Goal: Information Seeking & Learning: Learn about a topic

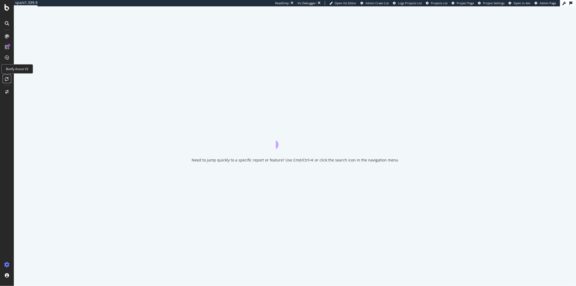
click at [7, 82] on div at bounding box center [7, 79] width 9 height 9
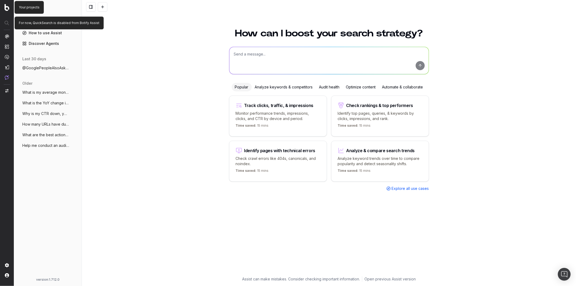
click at [6, 6] on img at bounding box center [7, 7] width 5 height 7
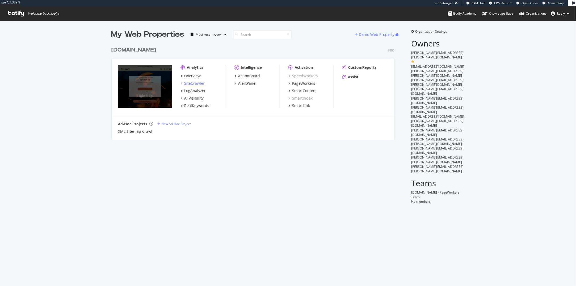
scroll to position [100, 287]
click at [198, 96] on div "AI Visibility" at bounding box center [193, 98] width 19 height 5
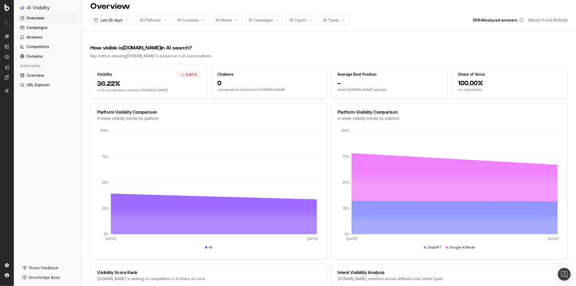
scroll to position [8, 0]
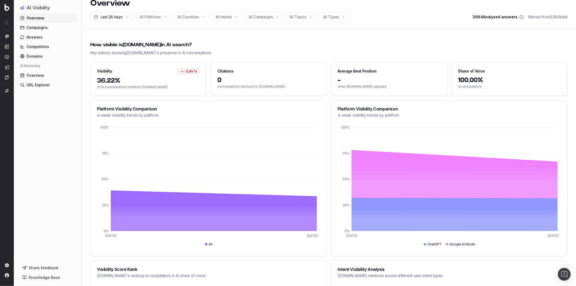
click at [116, 18] on html "AI Visibility Overview Campaigns Answers Competitors Domains AI Discovery Overv…" at bounding box center [288, 135] width 576 height 286
click at [356, 33] on html "AI Visibility Overview Campaigns Answers Competitors Domains AI Discovery Overv…" at bounding box center [288, 135] width 576 height 286
click at [99, 18] on html "AI Visibility Overview Campaigns Answers Competitors Domains AI Discovery Overv…" at bounding box center [288, 135] width 576 height 286
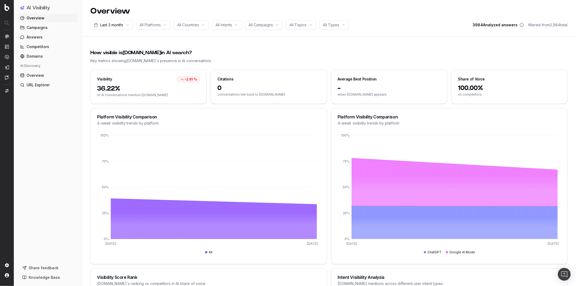
click at [113, 24] on html "AI Visibility Overview Campaigns Answers Competitors Domains AI Discovery Overv…" at bounding box center [288, 143] width 576 height 286
click at [193, 77] on div "-2.81 %" at bounding box center [188, 80] width 23 height 6
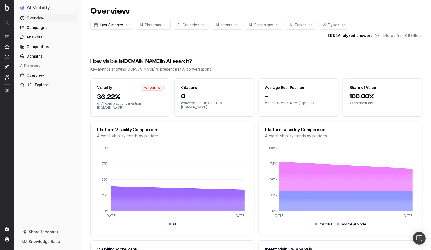
click at [152, 86] on div "-2.81 %" at bounding box center [152, 88] width 23 height 6
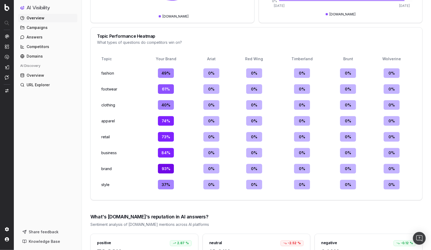
scroll to position [648, 0]
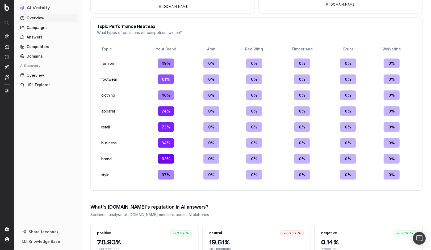
click at [166, 62] on td "49 %" at bounding box center [166, 64] width 48 height 14
click at [218, 62] on td "0 %" at bounding box center [211, 64] width 39 height 14
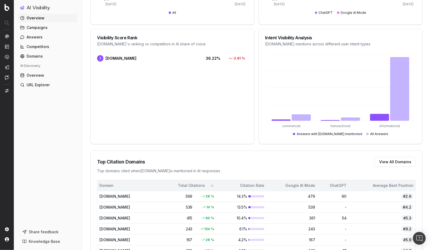
scroll to position [0, 0]
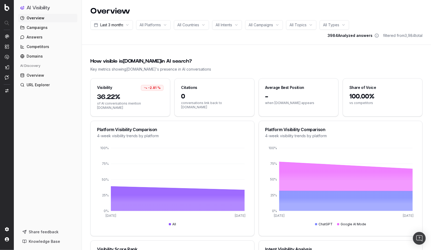
click at [159, 27] on span "All Platforms" at bounding box center [150, 24] width 21 height 5
click at [184, 28] on div "All Countries" at bounding box center [191, 25] width 35 height 10
click at [204, 57] on div "[GEOGRAPHIC_DATA]" at bounding box center [198, 54] width 66 height 9
click at [201, 53] on div "[GEOGRAPHIC_DATA]" at bounding box center [198, 54] width 66 height 9
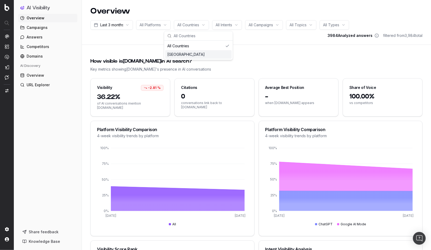
click at [226, 52] on div "How visible is tecovas.com in AI search? Key metrics showing tecovas.com 's pre…" at bounding box center [256, 64] width 332 height 27
click at [207, 20] on div "Last 3 months All Platforms All Countries All Intents All Campaigns All Topics …" at bounding box center [256, 29] width 332 height 18
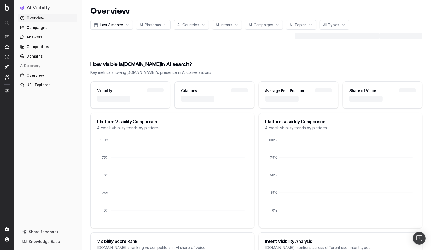
click at [199, 23] on span "All Countries" at bounding box center [188, 24] width 22 height 5
click at [191, 53] on div "[GEOGRAPHIC_DATA]" at bounding box center [198, 54] width 66 height 9
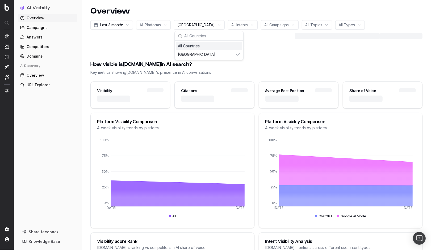
click at [243, 54] on div "How visible is tecovas.com in AI search? Key metrics showing tecovas.com 's pre…" at bounding box center [256, 67] width 332 height 27
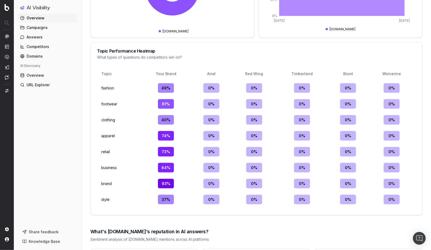
scroll to position [662, 0]
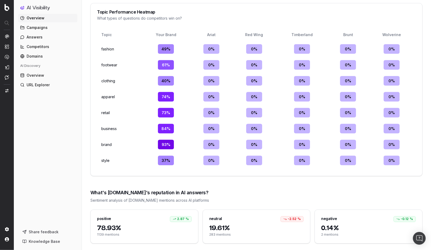
click at [181, 217] on div "2.87 %" at bounding box center [181, 220] width 22 height 6
drag, startPoint x: 179, startPoint y: 221, endPoint x: 99, endPoint y: 221, distance: 80.0
click at [99, 225] on span "78.93%" at bounding box center [144, 229] width 95 height 9
drag, startPoint x: 229, startPoint y: 221, endPoint x: 212, endPoint y: 222, distance: 17.0
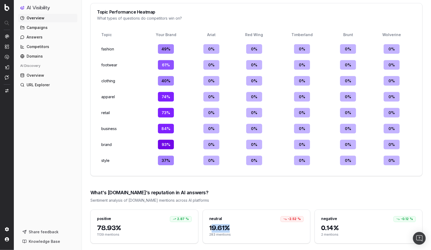
click at [212, 225] on span "19.61%" at bounding box center [256, 229] width 95 height 9
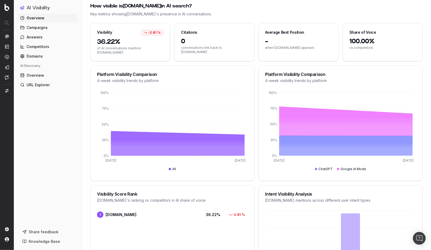
scroll to position [0, 0]
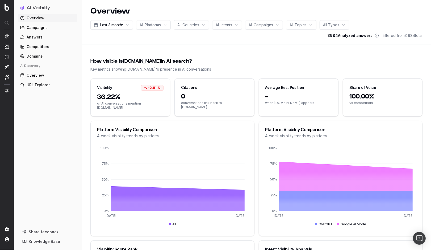
click at [373, 99] on span "100.00%" at bounding box center [382, 97] width 66 height 9
click at [361, 96] on span "100.00%" at bounding box center [382, 97] width 66 height 9
click at [36, 46] on span "Competitors" at bounding box center [38, 46] width 23 height 5
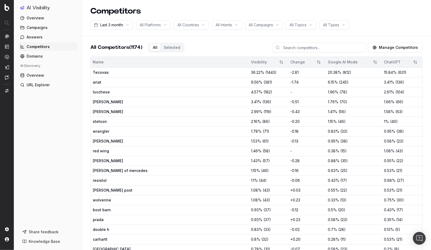
click at [393, 50] on button "Manage Competitors" at bounding box center [395, 48] width 54 height 10
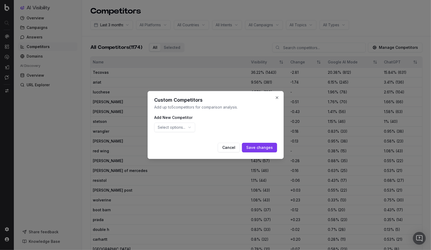
click at [191, 125] on div "Select options..." at bounding box center [174, 128] width 41 height 10
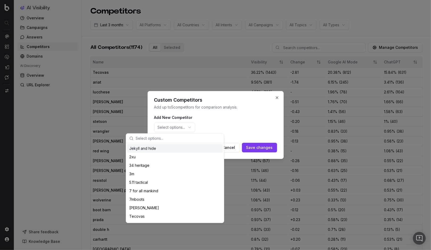
click at [242, 110] on div "Custom Competitors Add up to 5 competitors for comparison analysis. Add New Com…" at bounding box center [216, 125] width 136 height 68
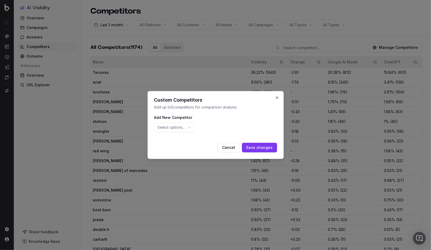
click at [276, 95] on div "Custom Competitors Add up to 5 competitors for comparison analysis. Add New Com…" at bounding box center [216, 125] width 136 height 68
click at [277, 96] on button "Close" at bounding box center [277, 98] width 4 height 4
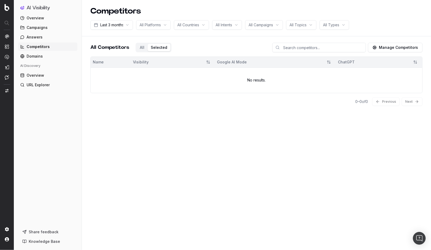
click at [174, 49] on div "All Competitors All Selected Manage Competitors" at bounding box center [256, 50] width 332 height 14
click at [141, 49] on div "All Competitors All Selected" at bounding box center [130, 48] width 81 height 10
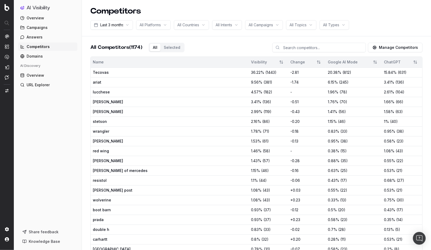
click at [394, 48] on button "Manage Competitors" at bounding box center [395, 48] width 54 height 10
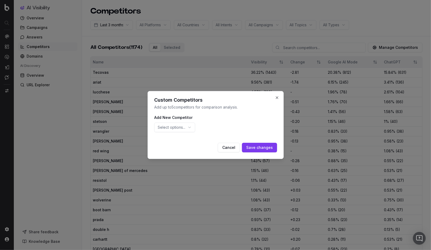
click at [191, 126] on div "Select options..." at bounding box center [174, 128] width 41 height 10
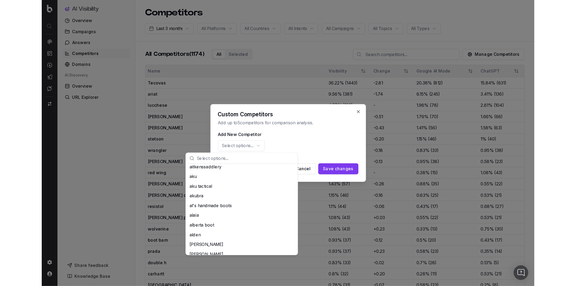
scroll to position [205, 0]
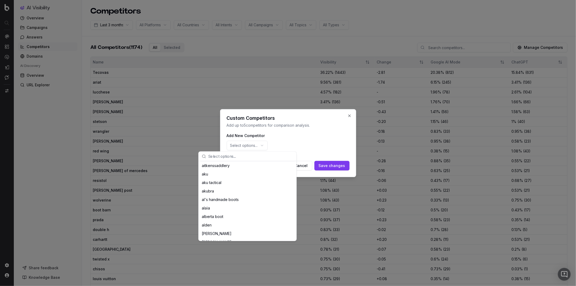
click at [255, 158] on input "text" at bounding box center [250, 156] width 85 height 11
type input "Ariat"
click at [247, 163] on div "ariat" at bounding box center [248, 166] width 96 height 9
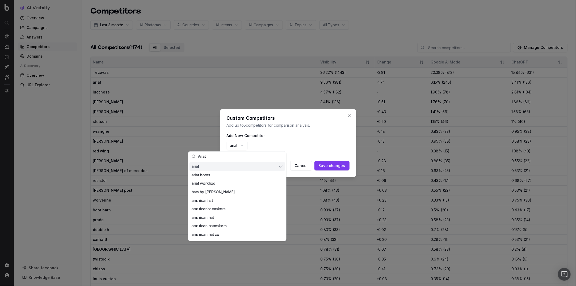
click at [251, 154] on input "Ariat" at bounding box center [240, 156] width 85 height 11
click at [316, 145] on div "ariat" at bounding box center [288, 146] width 123 height 14
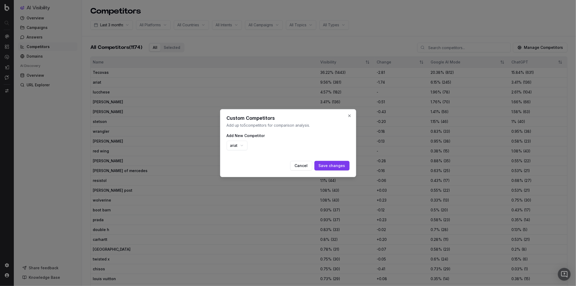
click at [352, 116] on div "Custom Competitors Add up to 5 competitors for comparison analysis. Add New Com…" at bounding box center [288, 143] width 136 height 68
click at [348, 115] on button "Close" at bounding box center [349, 116] width 4 height 4
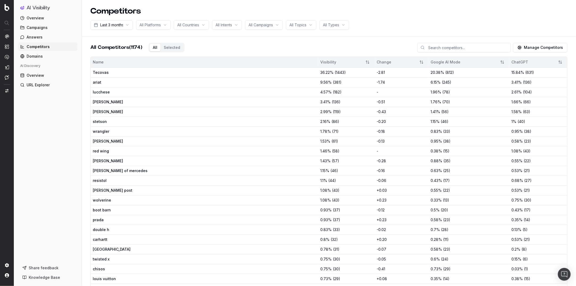
click at [205, 90] on div at bounding box center [260, 92] width 111 height 5
drag, startPoint x: 304, startPoint y: 80, endPoint x: 261, endPoint y: 71, distance: 43.8
click at [261, 71] on div at bounding box center [260, 72] width 111 height 5
click at [152, 24] on span "All Platforms" at bounding box center [150, 24] width 21 height 5
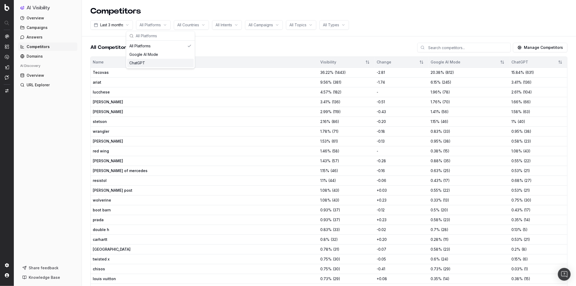
click at [161, 62] on div "ChatGPT" at bounding box center [160, 63] width 66 height 9
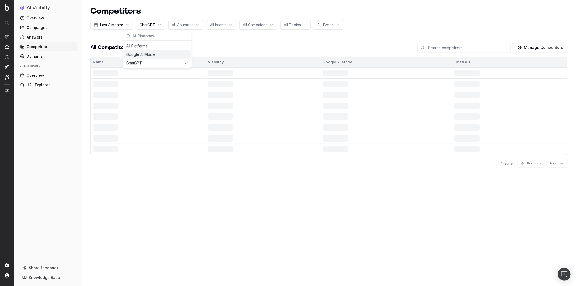
click at [166, 64] on div "ChatGPT" at bounding box center [157, 63] width 66 height 9
click at [170, 61] on div "ChatGPT" at bounding box center [160, 63] width 66 height 9
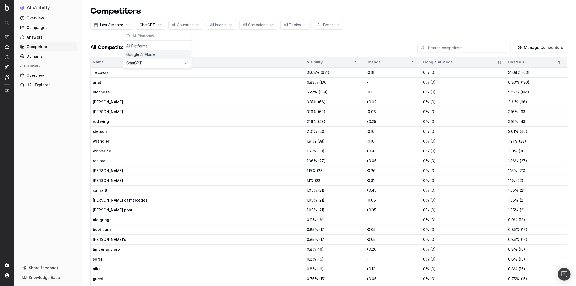
click at [191, 27] on span "All Countries" at bounding box center [183, 24] width 22 height 5
click at [190, 55] on div "[GEOGRAPHIC_DATA]" at bounding box center [192, 54] width 66 height 9
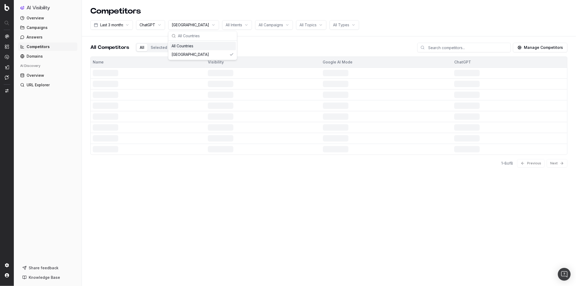
click at [232, 26] on span "All Intents" at bounding box center [234, 24] width 16 height 5
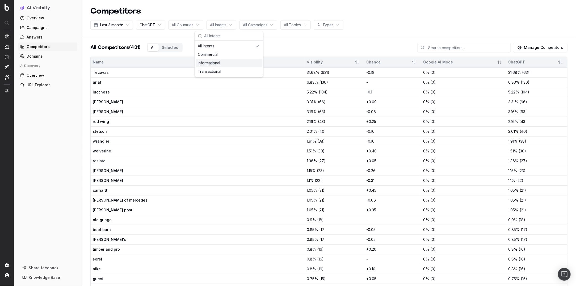
click at [227, 61] on div "Informational" at bounding box center [229, 63] width 66 height 9
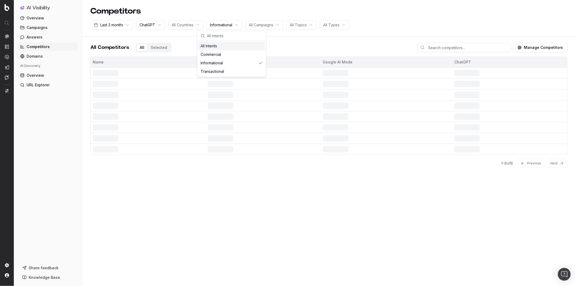
click at [258, 29] on div "All Campaigns" at bounding box center [264, 25] width 38 height 10
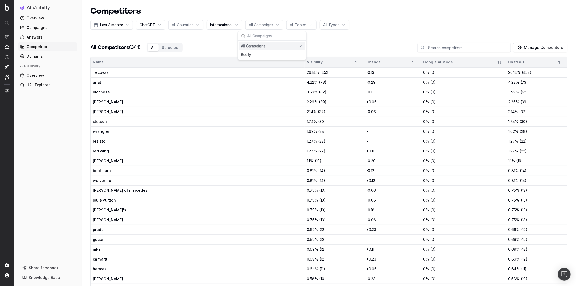
click at [293, 24] on span "All Topics" at bounding box center [298, 24] width 17 height 5
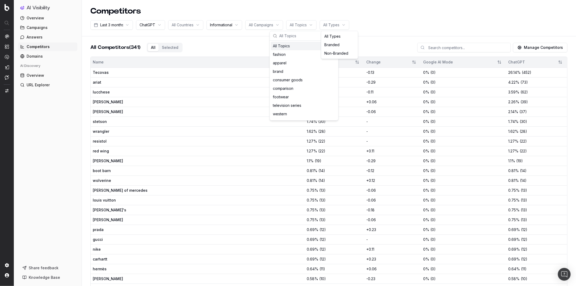
click at [328, 25] on html "AI Visibility Overview Campaigns Answers Competitors Domains AI Discovery Overv…" at bounding box center [288, 143] width 576 height 286
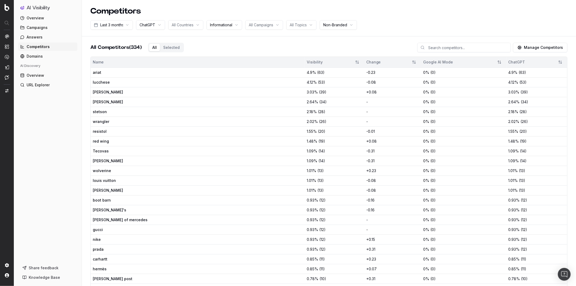
click at [44, 57] on link "Domains" at bounding box center [47, 56] width 59 height 9
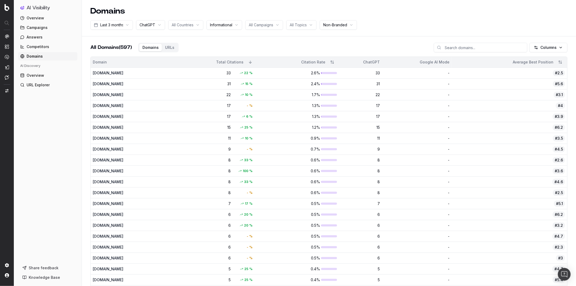
click at [41, 39] on span "Answers" at bounding box center [35, 37] width 16 height 5
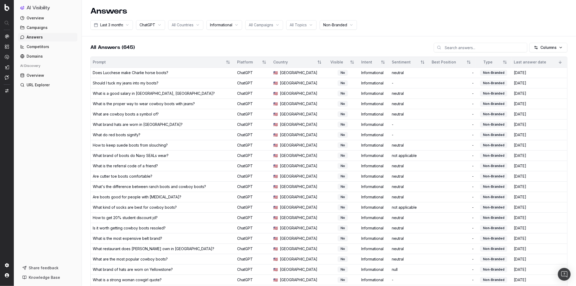
click at [260, 26] on span "All Campaigns" at bounding box center [261, 24] width 24 height 5
click at [277, 58] on div "Botify" at bounding box center [272, 54] width 66 height 9
click at [272, 54] on div "Botify" at bounding box center [272, 54] width 66 height 9
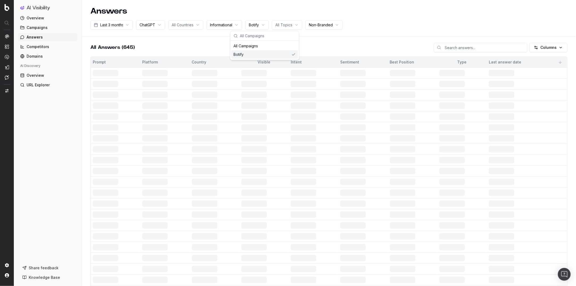
click at [253, 54] on div "Botify" at bounding box center [265, 54] width 66 height 9
click at [266, 50] on div "Botify" at bounding box center [272, 54] width 66 height 9
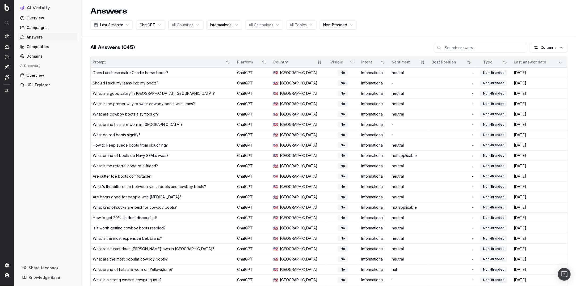
click at [28, 74] on span "Overview" at bounding box center [36, 75] width 18 height 5
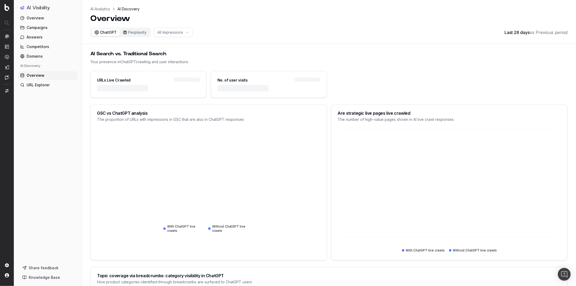
click at [33, 82] on link "URL Explorer" at bounding box center [47, 85] width 59 height 9
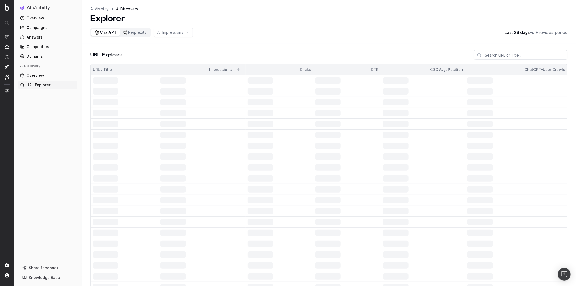
click at [34, 74] on span "Overview" at bounding box center [36, 75] width 18 height 5
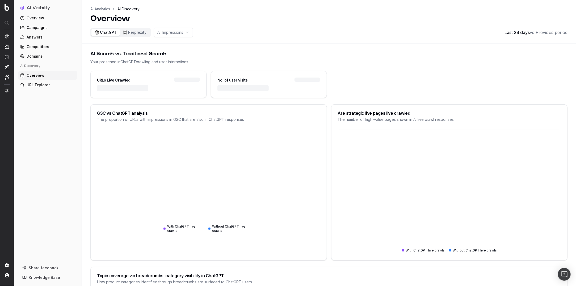
click at [32, 80] on ul "Overview Campaigns Answers Competitors Domains AI Discovery Overview URL Explor…" at bounding box center [47, 51] width 59 height 75
click at [32, 86] on span "URL Explorer" at bounding box center [38, 84] width 23 height 5
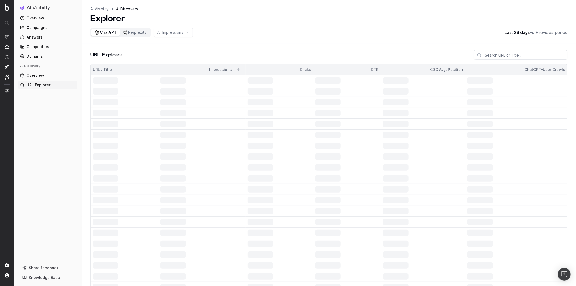
click at [36, 75] on span "Overview" at bounding box center [36, 75] width 18 height 5
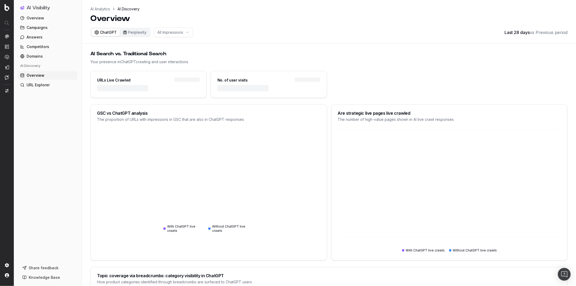
click at [45, 85] on span "URL Explorer" at bounding box center [38, 84] width 23 height 5
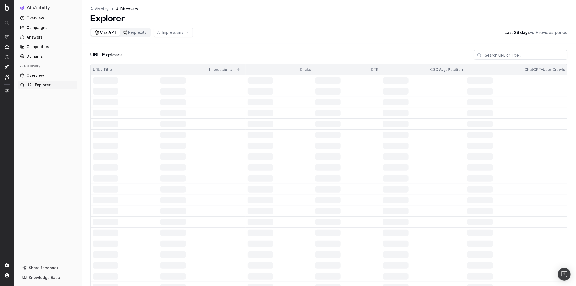
click at [40, 75] on span "Overview" at bounding box center [36, 75] width 18 height 5
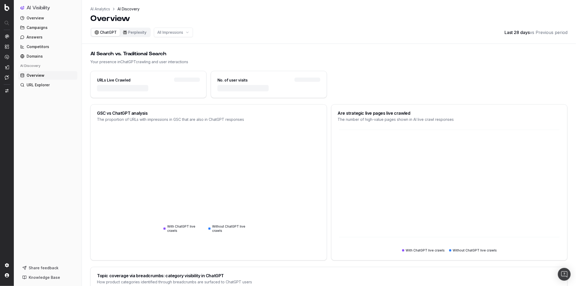
click at [37, 91] on div "Overview Campaigns Answers Competitors Domains AI Discovery Overview URL Explor…" at bounding box center [47, 137] width 59 height 246
click at [37, 84] on span "URL Explorer" at bounding box center [38, 84] width 23 height 5
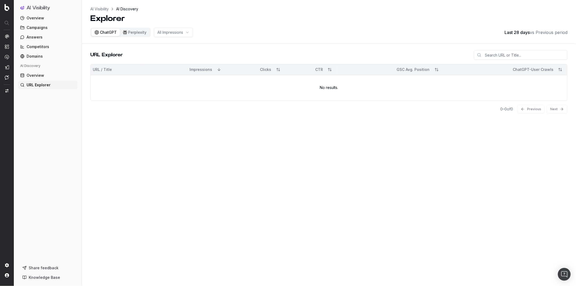
click at [35, 22] on link "Overview" at bounding box center [47, 18] width 59 height 9
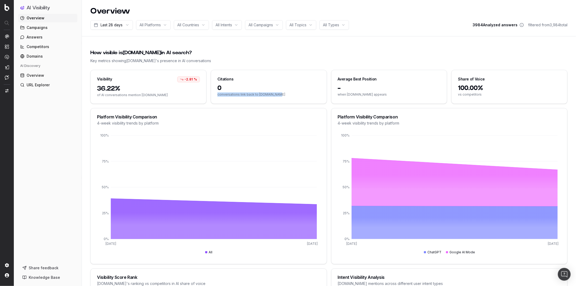
drag, startPoint x: 245, startPoint y: 92, endPoint x: 285, endPoint y: 105, distance: 42.0
click at [285, 105] on div "Visibility -2.81 % 36.22% of AI conversations mention tecovas.com Citations 0 c…" at bounding box center [328, 251] width 477 height 362
click at [289, 95] on span "conversations link back to tecovas.com" at bounding box center [268, 95] width 103 height 4
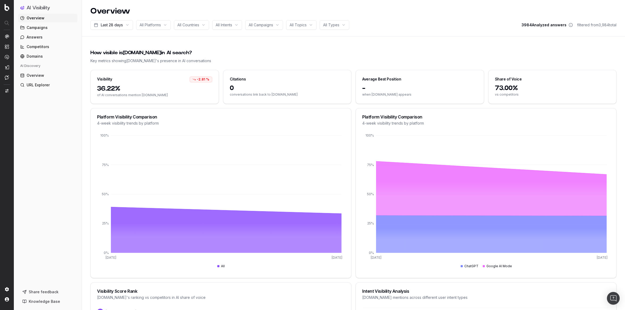
click at [5, 30] on nav at bounding box center [7, 155] width 14 height 310
click at [32, 91] on span "RealKeywords" at bounding box center [31, 90] width 24 height 4
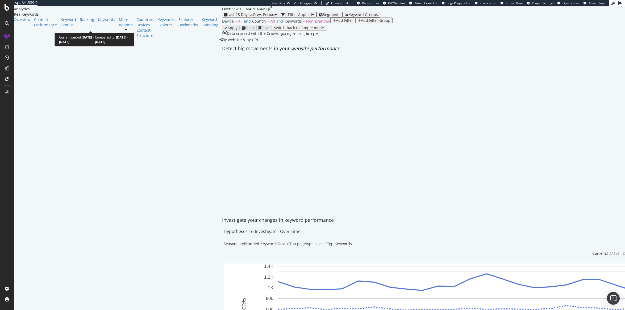
click at [274, 16] on div "button" at bounding box center [275, 15] width 2 height 4
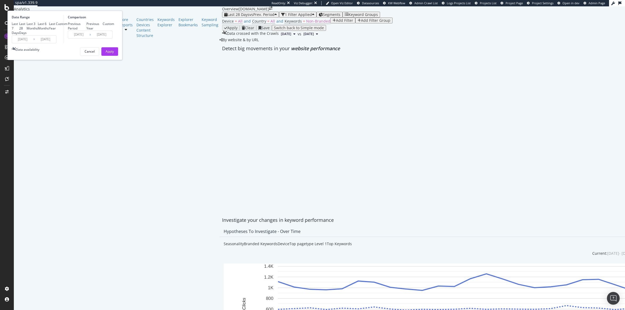
click at [33, 43] on input "[DATE]" at bounding box center [22, 39] width 21 height 7
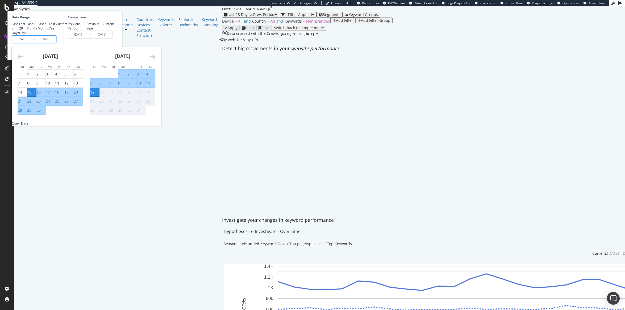
click at [23, 60] on icon "Move backward to switch to the previous month." at bounding box center [21, 56] width 6 height 6
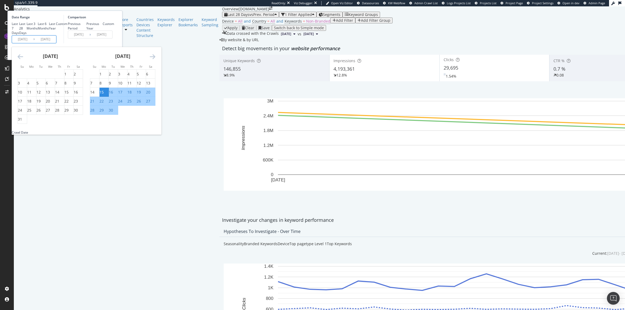
click at [23, 60] on icon "Move backward to switch to the previous month." at bounding box center [21, 56] width 6 height 6
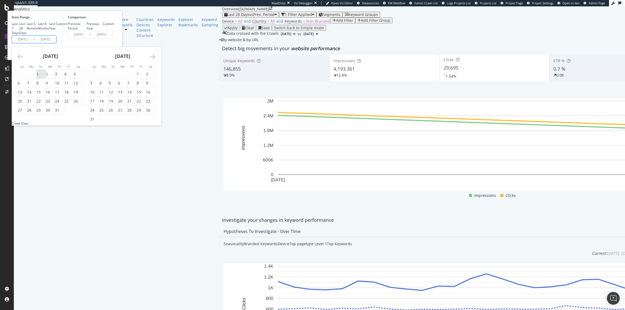
click at [39, 77] on div "1" at bounding box center [37, 74] width 2 height 5
type input "[DATE]"
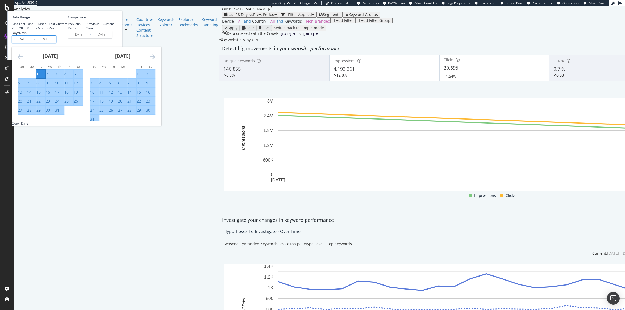
click at [155, 60] on icon "Move forward to switch to the next month." at bounding box center [153, 56] width 6 height 6
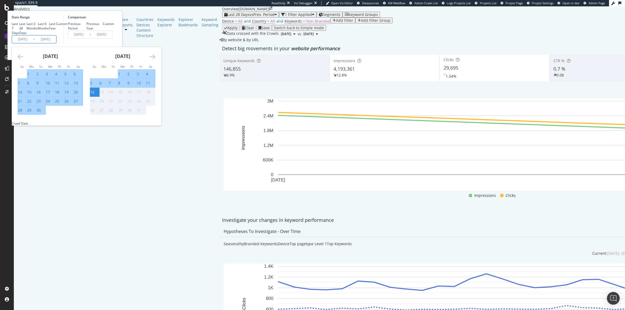
click at [41, 113] on div "30" at bounding box center [38, 110] width 4 height 5
type input "[DATE]"
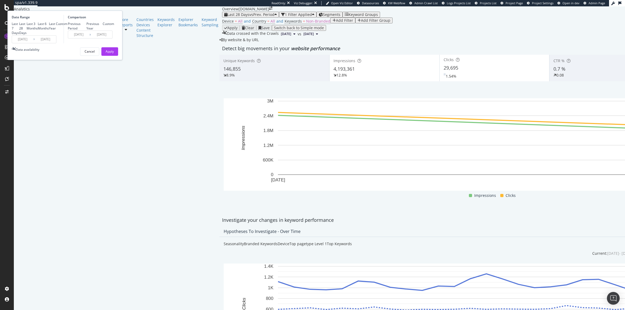
click at [103, 31] on div "Previous Year" at bounding box center [94, 26] width 16 height 9
type input "[DATE]"
click at [114, 54] on div "Apply" at bounding box center [110, 51] width 8 height 5
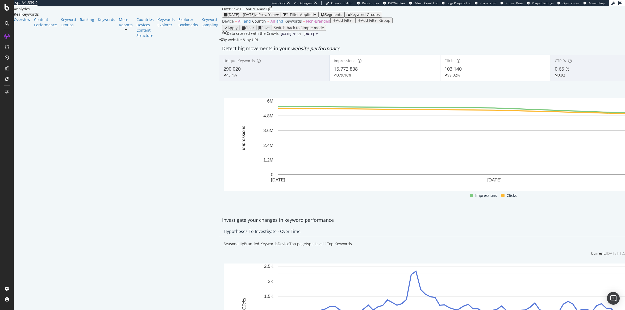
scroll to position [7, 0]
click at [276, 16] on div "button" at bounding box center [277, 15] width 2 height 4
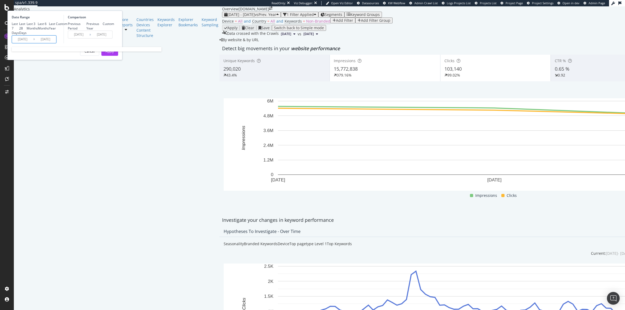
click at [56, 43] on input "[DATE]" at bounding box center [45, 39] width 21 height 7
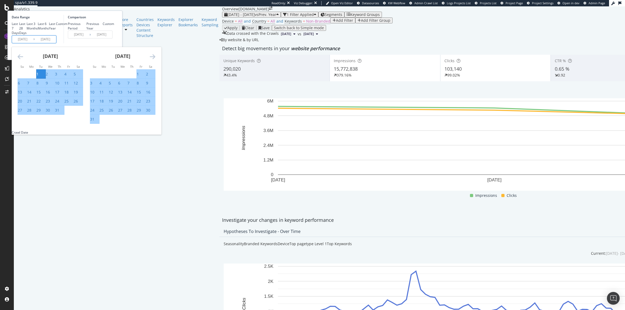
click at [49, 31] on div "Last 6 Months" at bounding box center [43, 26] width 11 height 9
type input "[DATE]"
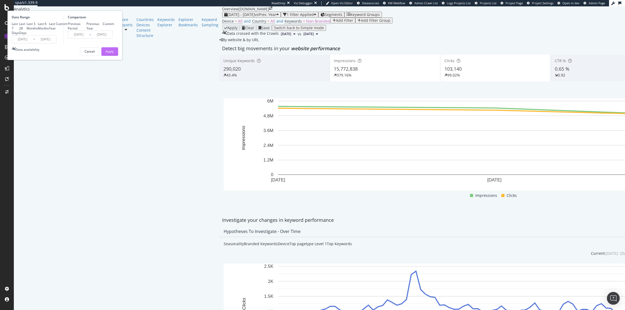
click at [114, 56] on div "Apply" at bounding box center [110, 52] width 8 height 8
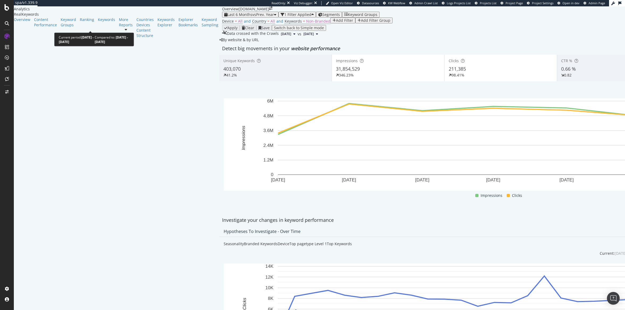
click at [224, 17] on div "Last 6 Months vs Prev. Year" at bounding box center [250, 14] width 52 height 4
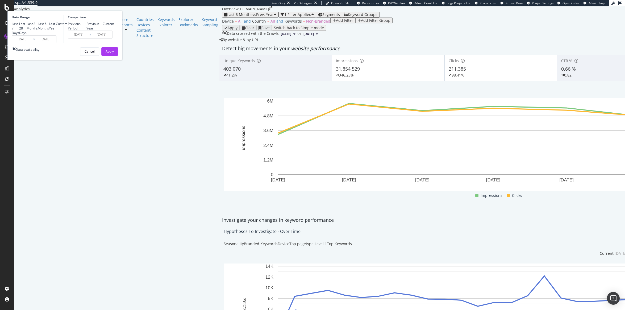
click at [33, 43] on input "[DATE]" at bounding box center [22, 39] width 21 height 7
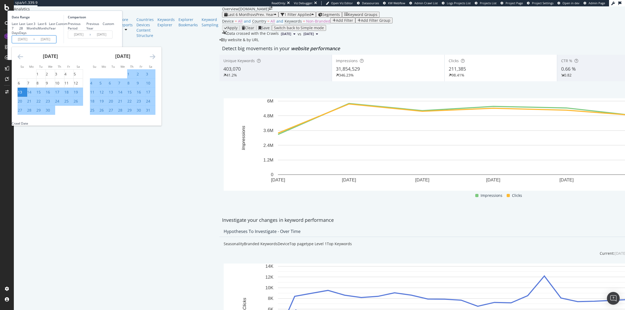
click at [23, 60] on icon "Move backward to switch to the previous month." at bounding box center [21, 56] width 6 height 6
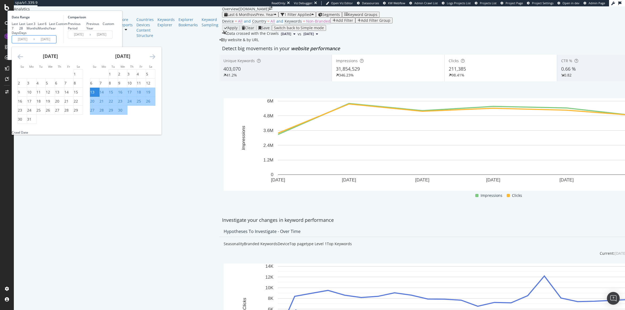
click at [23, 60] on icon "Move backward to switch to the previous month." at bounding box center [21, 56] width 6 height 6
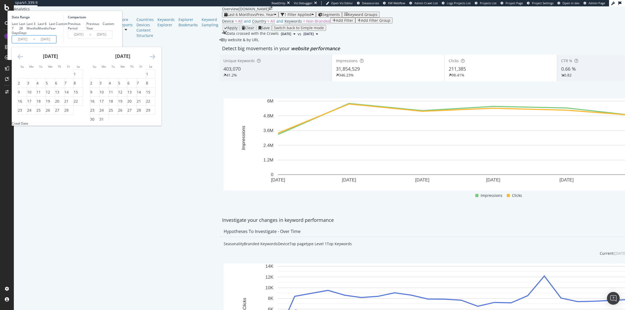
click at [23, 60] on icon "Move backward to switch to the previous month." at bounding box center [21, 56] width 6 height 6
click at [155, 60] on icon "Move forward to switch to the next month." at bounding box center [153, 56] width 6 height 6
click at [242, 43] on div "By website & by URL" at bounding box center [238, 39] width 39 height 5
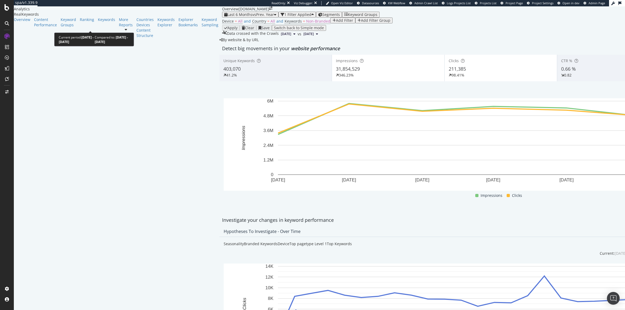
click at [252, 17] on span "vs Prev. Year" at bounding box center [263, 14] width 22 height 5
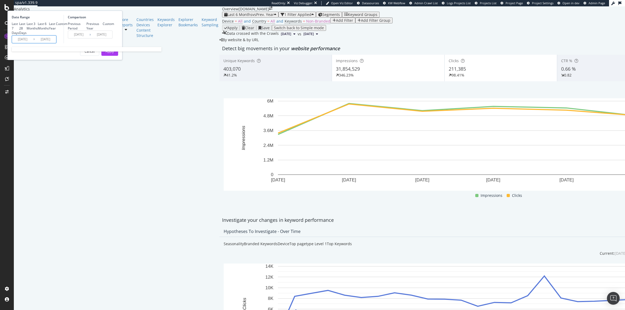
click at [33, 43] on input "[DATE]" at bounding box center [22, 39] width 21 height 7
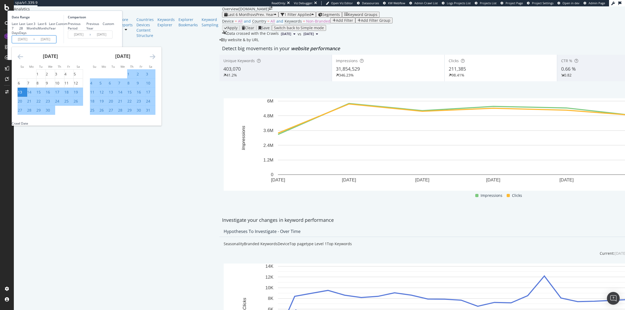
click at [23, 60] on icon "Move backward to switch to the previous month." at bounding box center [21, 56] width 6 height 6
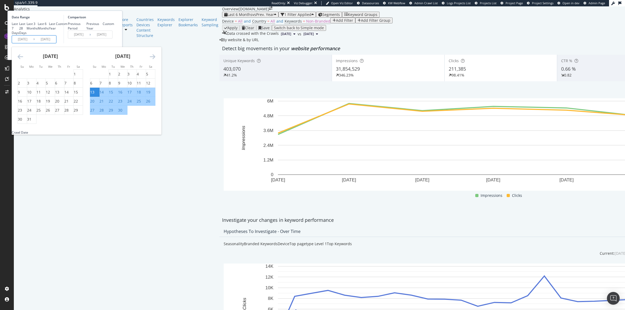
click at [155, 60] on icon "Move forward to switch to the next month." at bounding box center [153, 56] width 6 height 6
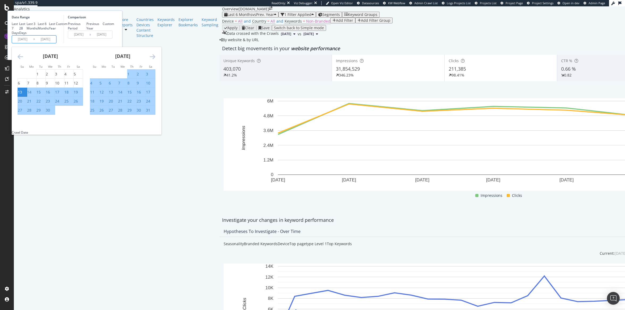
click at [155, 60] on icon "Move forward to switch to the next month." at bounding box center [153, 56] width 6 height 6
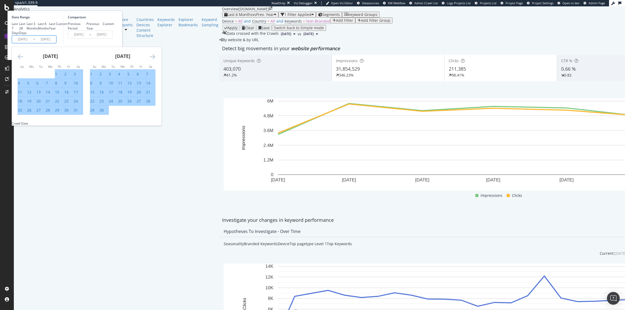
click at [155, 60] on icon "Move forward to switch to the next month." at bounding box center [153, 56] width 6 height 6
click at [111, 77] on div "1" at bounding box center [110, 74] width 2 height 5
type input "[DATE]"
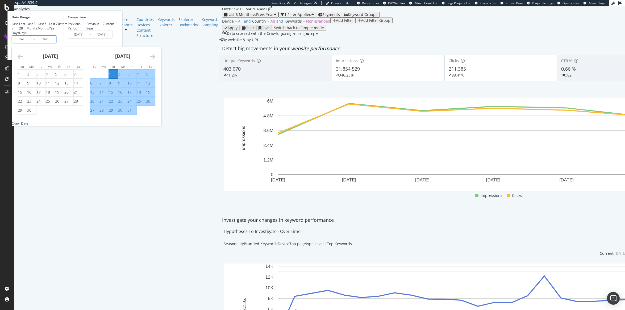
click at [155, 60] on icon "Move forward to switch to the next month." at bounding box center [153, 56] width 6 height 6
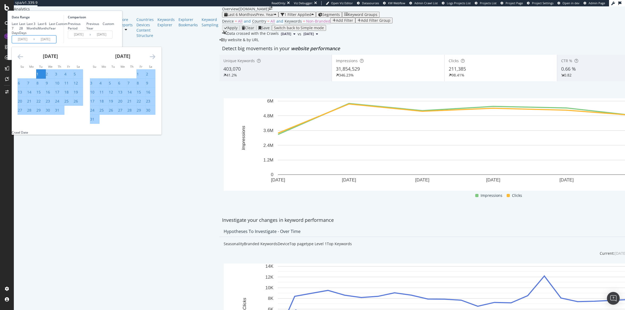
click at [155, 60] on icon "Move forward to switch to the next month." at bounding box center [153, 56] width 6 height 6
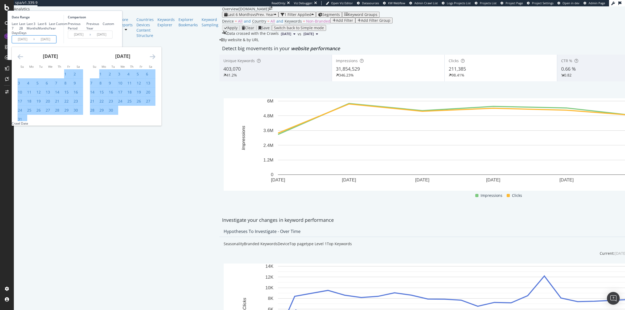
click at [22, 122] on div "31" at bounding box center [20, 119] width 4 height 5
type input "[DATE]"
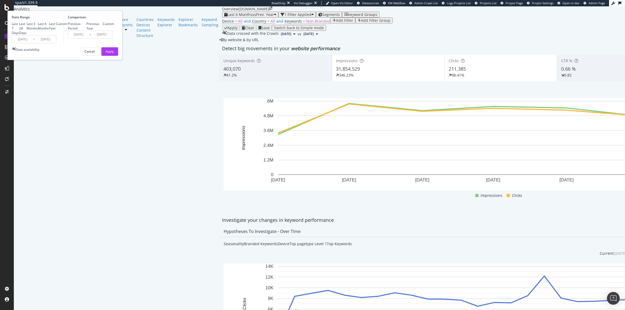
click at [33, 43] on input "[DATE]" at bounding box center [22, 39] width 21 height 7
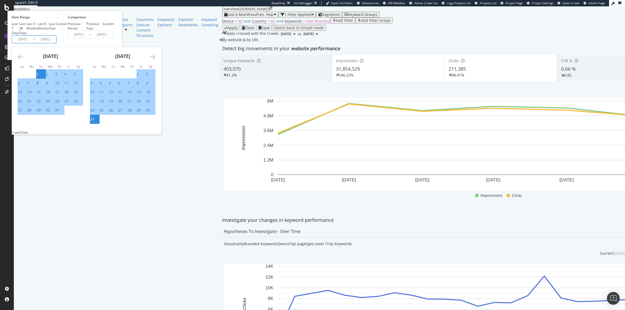
click at [155, 60] on icon "Move forward to switch to the next month." at bounding box center [153, 56] width 6 height 6
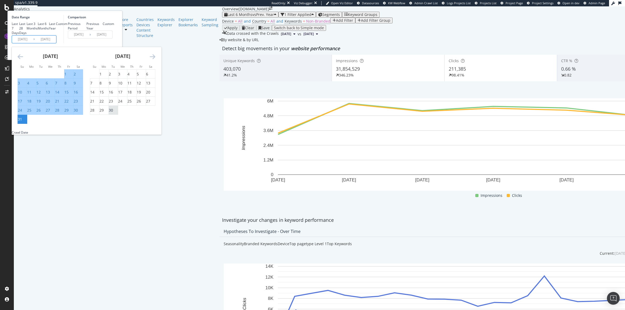
click at [113, 113] on div "30" at bounding box center [111, 110] width 4 height 5
type input "[DATE]"
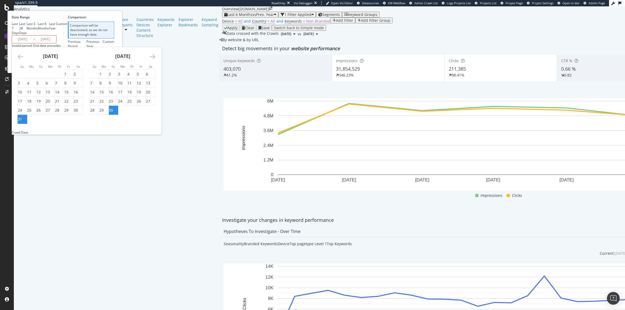
click at [114, 56] on div "Comparison Comparison will be deactivated, as we do not have enough data. Previ…" at bounding box center [89, 35] width 51 height 41
click at [33, 43] on input "[DATE]" at bounding box center [22, 39] width 21 height 7
click at [23, 60] on icon "Move backward to switch to the previous month." at bounding box center [21, 56] width 6 height 6
click at [39, 77] on div "1" at bounding box center [37, 74] width 2 height 5
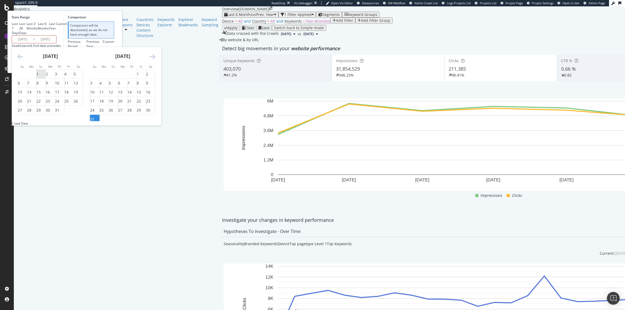
type input "[DATE]"
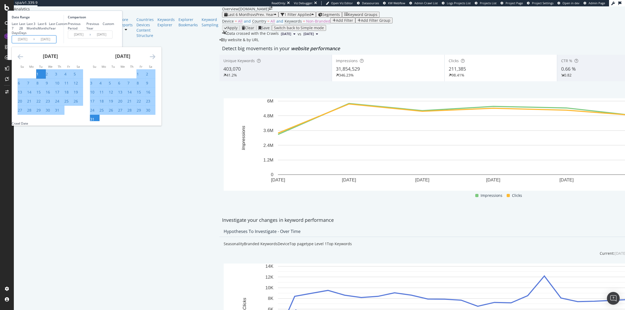
click at [155, 60] on icon "Move forward to switch to the next month." at bounding box center [153, 56] width 6 height 6
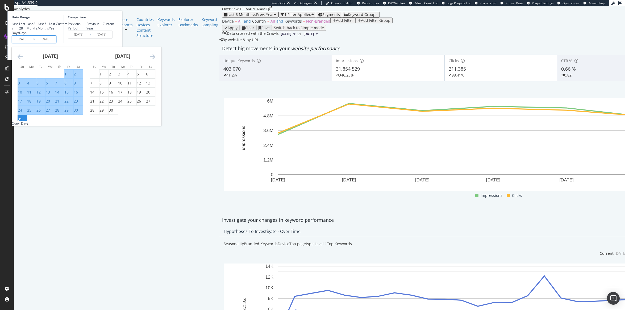
click at [114, 43] on div "Comparison Previous Period Previous Year Custom [DATE] Navigate forward to inte…" at bounding box center [89, 29] width 51 height 28
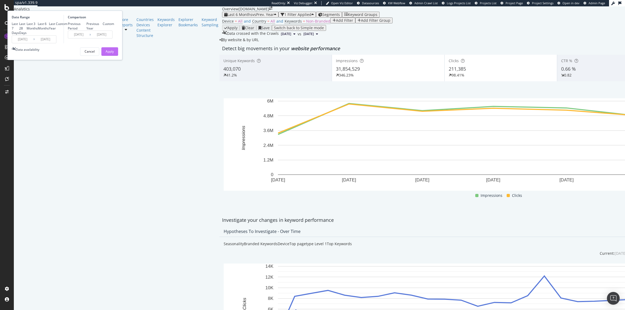
click at [114, 56] on div "Apply" at bounding box center [110, 52] width 8 height 8
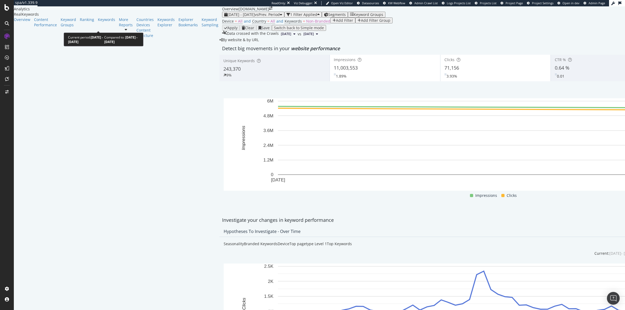
click at [224, 17] on div "[DATE] - [DATE] vs Prev. Period" at bounding box center [253, 14] width 58 height 4
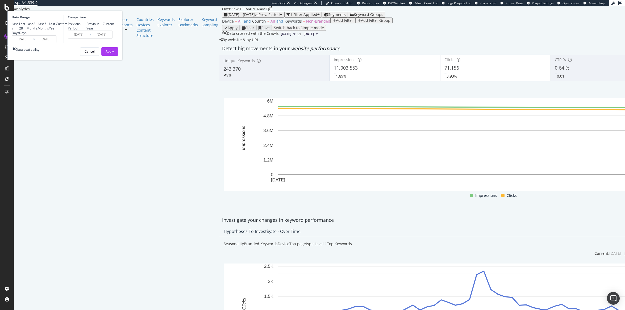
click at [103, 31] on div "Previous Year" at bounding box center [94, 26] width 16 height 9
type input "[DATE]"
drag, startPoint x: 173, startPoint y: 89, endPoint x: 173, endPoint y: 94, distance: 4.8
click at [122, 60] on div "Date Range Last 7 Days Last 28 Days Last 3 Months Last 6 Months Last Year Custo…" at bounding box center [64, 35] width 115 height 49
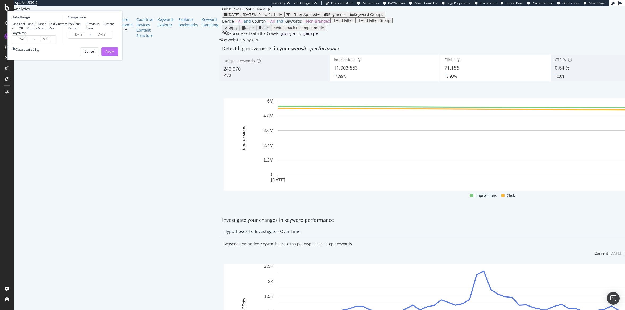
click at [114, 54] on div "Apply" at bounding box center [110, 51] width 8 height 5
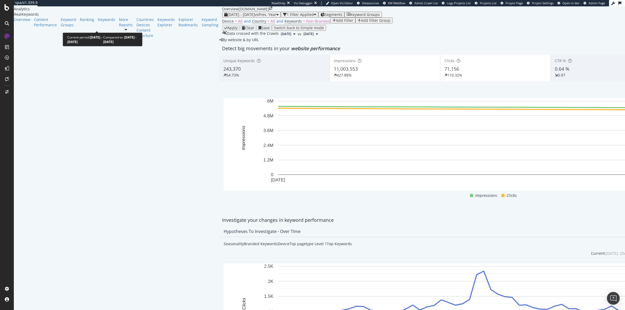
click at [255, 17] on span "vs Prev. Year" at bounding box center [266, 14] width 22 height 5
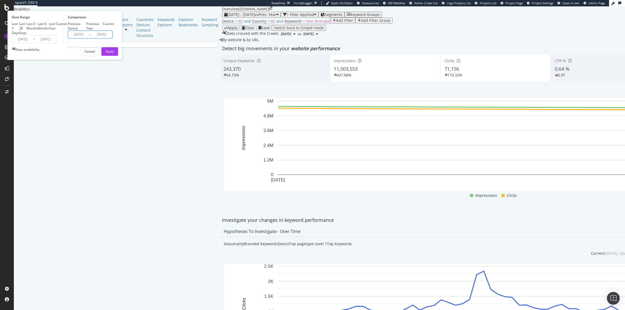
click at [89, 38] on input "[DATE]" at bounding box center [78, 34] width 21 height 7
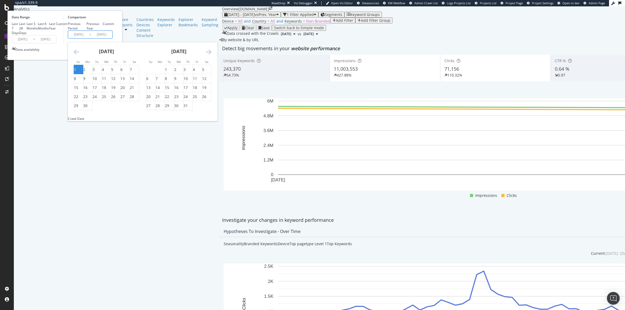
click at [110, 60] on div "Date Range Last 7 Days Last 28 Days Last 3 Months Last 6 Months Last Year Custo…" at bounding box center [64, 35] width 115 height 49
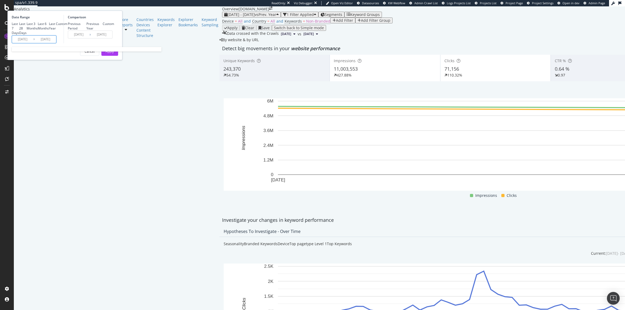
click at [56, 43] on input "[DATE]" at bounding box center [45, 39] width 21 height 7
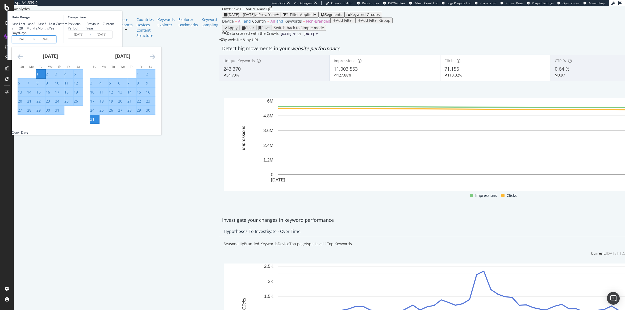
click at [155, 60] on icon "Move forward to switch to the next month." at bounding box center [153, 56] width 6 height 6
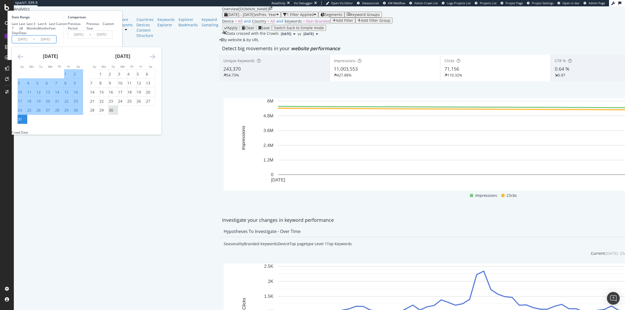
click at [113, 113] on div "30" at bounding box center [111, 110] width 4 height 5
type input "[DATE]"
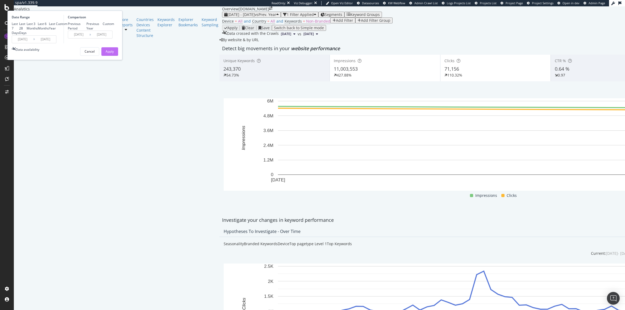
click at [114, 54] on div "Apply" at bounding box center [110, 51] width 8 height 5
